Goal: Task Accomplishment & Management: Use online tool/utility

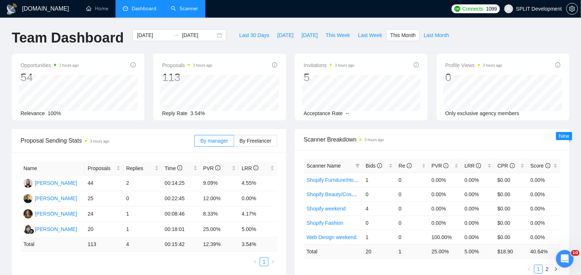
click at [183, 10] on link "Scanner" at bounding box center [184, 9] width 27 height 6
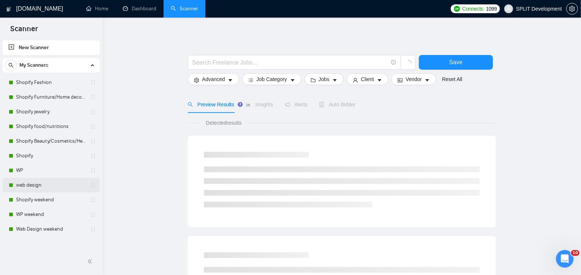
click at [34, 185] on link "web design" at bounding box center [51, 185] width 70 height 15
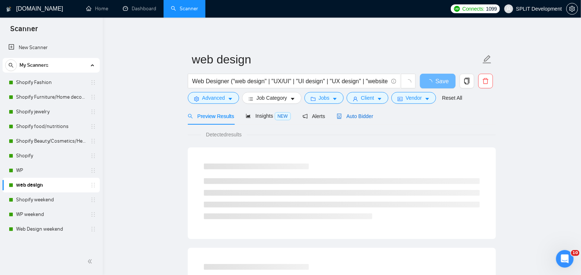
click at [366, 114] on span "Auto Bidder" at bounding box center [355, 116] width 36 height 6
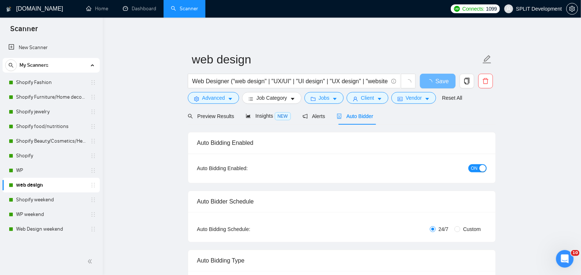
radio input "false"
radio input "true"
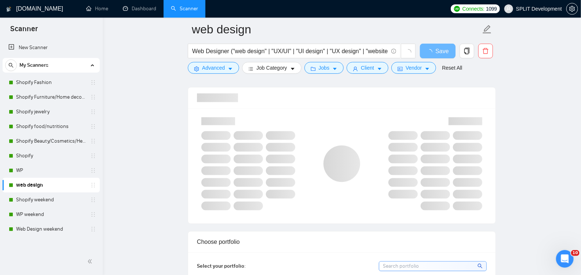
scroll to position [567, 0]
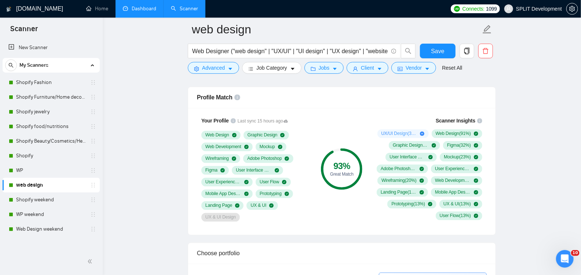
click at [138, 7] on link "Dashboard" at bounding box center [139, 9] width 33 height 6
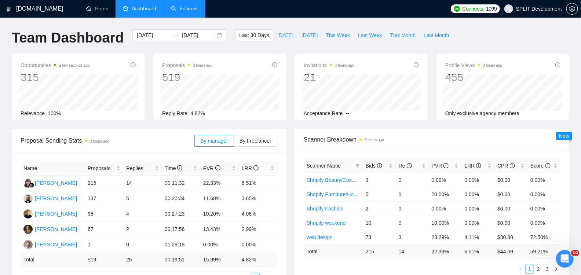
click at [278, 32] on span "[DATE]" at bounding box center [285, 35] width 16 height 8
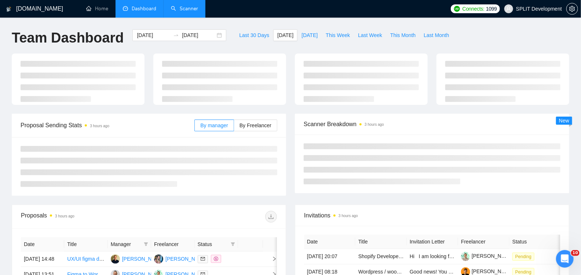
type input "[DATE]"
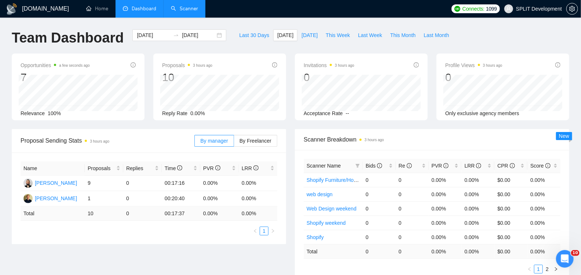
click at [186, 11] on link "Scanner" at bounding box center [184, 9] width 27 height 6
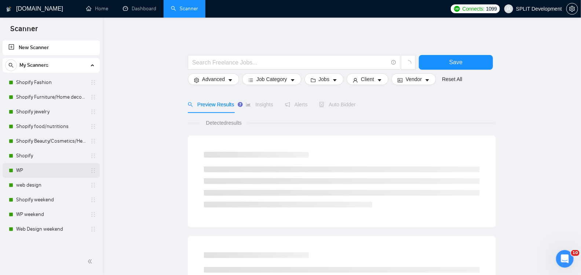
click at [40, 170] on link "WP" at bounding box center [51, 170] width 70 height 15
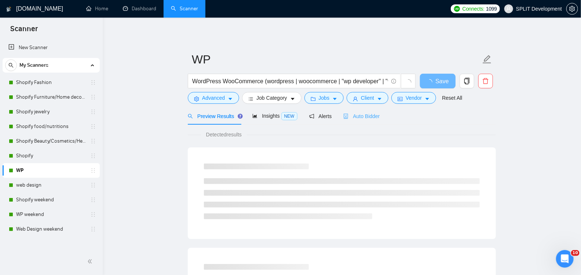
click at [357, 121] on div "Auto Bidder" at bounding box center [361, 115] width 36 height 17
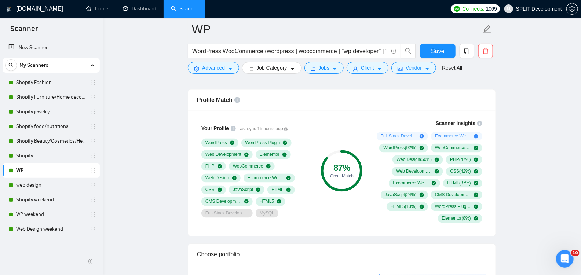
scroll to position [563, 0]
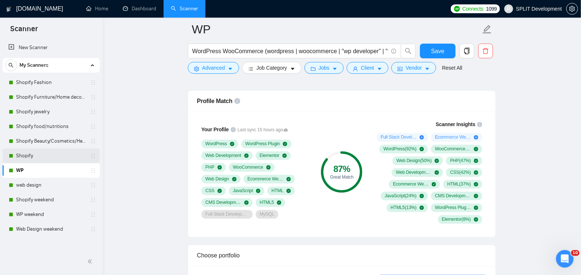
click at [35, 156] on link "Shopify" at bounding box center [51, 156] width 70 height 15
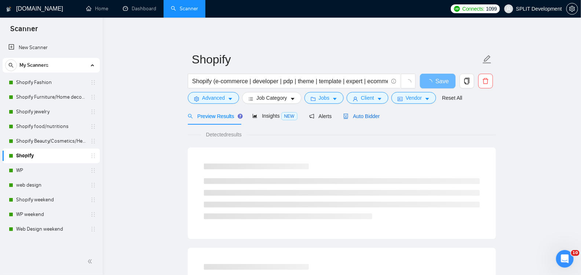
click at [367, 113] on span "Auto Bidder" at bounding box center [361, 116] width 36 height 6
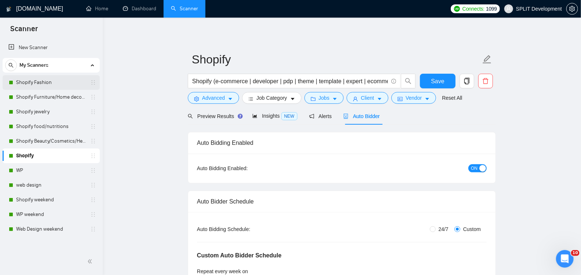
click at [42, 83] on link "Shopify Fashion" at bounding box center [51, 82] width 70 height 15
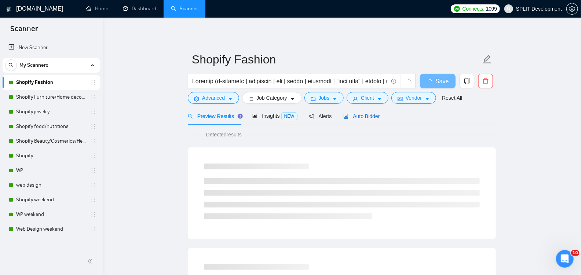
click at [375, 117] on span "Auto Bidder" at bounding box center [361, 116] width 36 height 6
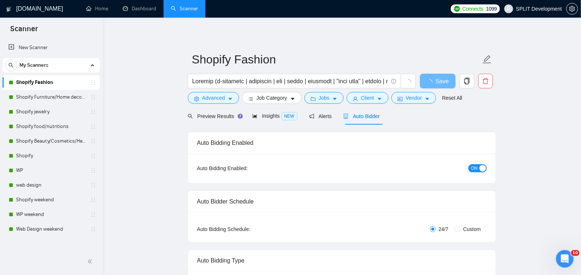
radio input "false"
radio input "true"
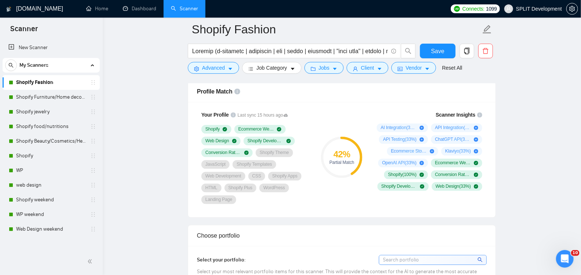
scroll to position [573, 0]
click at [46, 97] on link "Shopify Furniture/Home decore" at bounding box center [51, 97] width 70 height 15
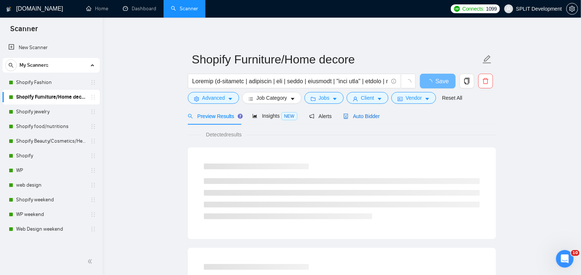
click at [367, 120] on div "Auto Bidder" at bounding box center [361, 116] width 36 height 8
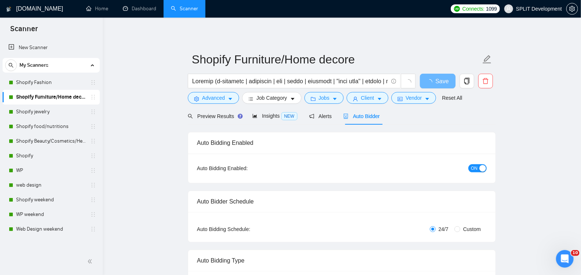
radio input "false"
radio input "true"
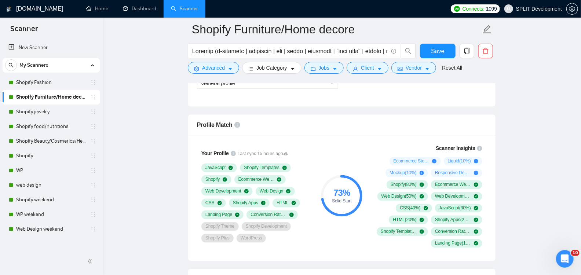
scroll to position [540, 0]
click at [34, 109] on link "Shopify jewelry" at bounding box center [51, 112] width 70 height 15
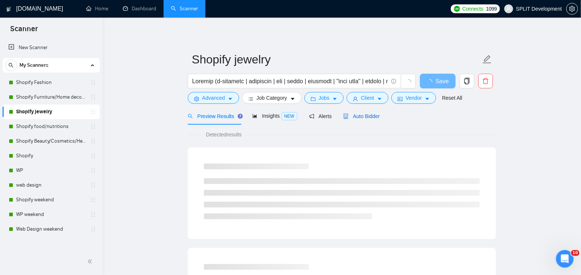
click at [359, 114] on span "Auto Bidder" at bounding box center [361, 116] width 36 height 6
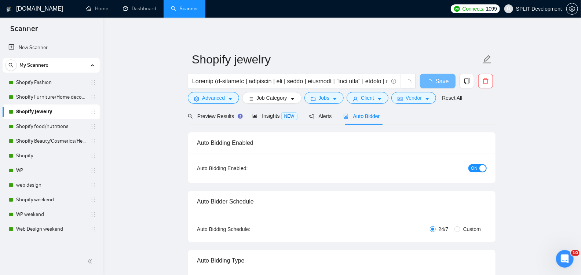
radio input "false"
radio input "true"
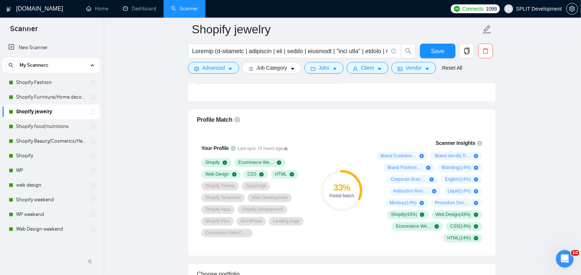
scroll to position [547, 0]
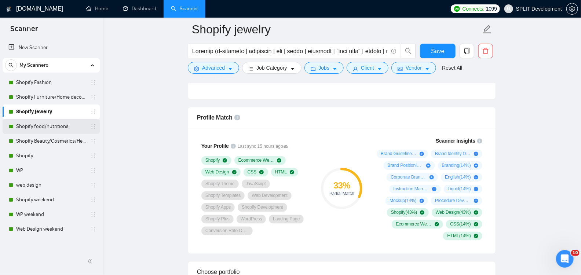
click at [53, 126] on link "Shopify food/nutritions" at bounding box center [51, 126] width 70 height 15
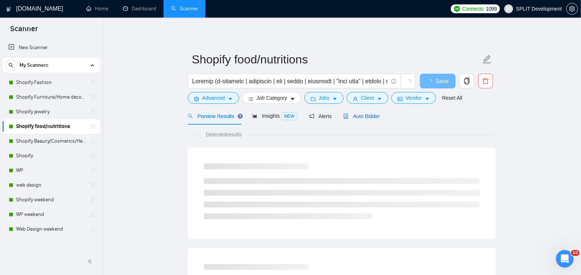
click at [370, 116] on span "Auto Bidder" at bounding box center [361, 116] width 36 height 6
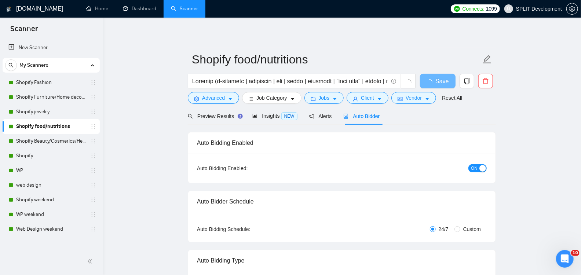
radio input "false"
radio input "true"
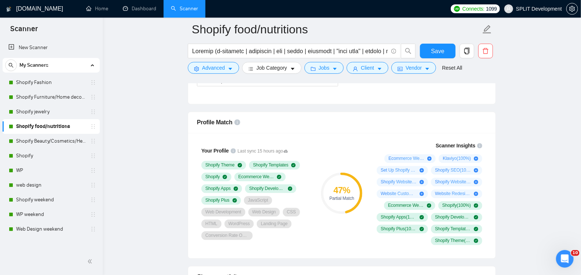
scroll to position [542, 0]
click at [59, 141] on link "Shopify Beauty/Cosmetics/Health" at bounding box center [51, 141] width 70 height 15
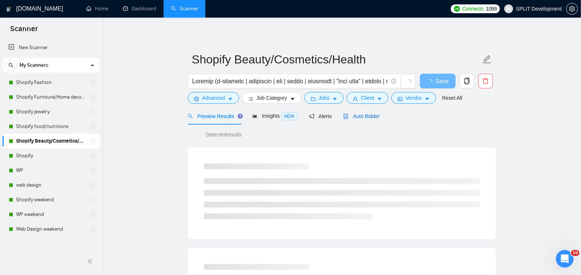
click at [370, 113] on span "Auto Bidder" at bounding box center [361, 116] width 36 height 6
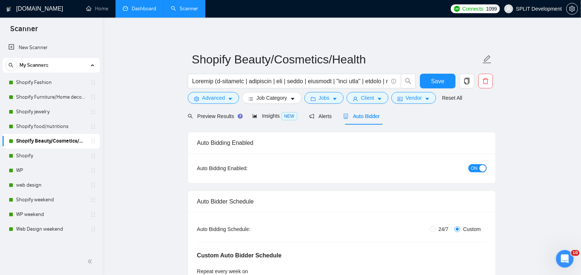
click at [139, 11] on link "Dashboard" at bounding box center [139, 9] width 33 height 6
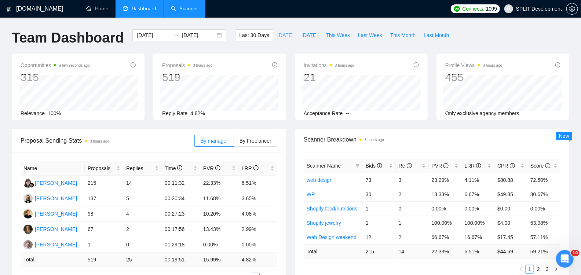
click at [281, 37] on span "[DATE]" at bounding box center [285, 35] width 16 height 8
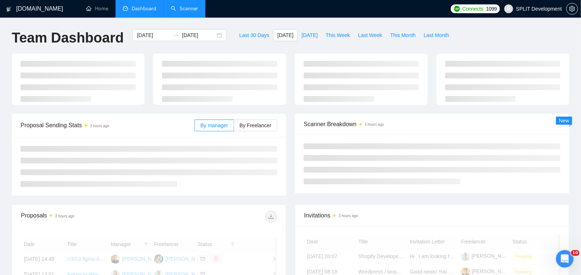
type input "[DATE]"
